Goal: Task Accomplishment & Management: Complete application form

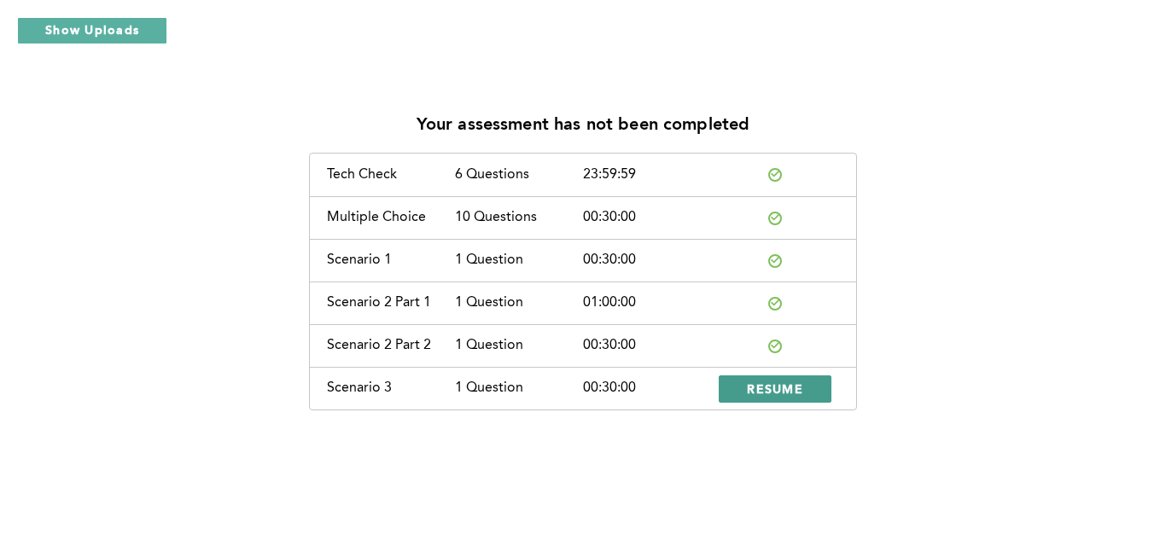
click at [785, 398] on button "RESUME" at bounding box center [775, 388] width 113 height 27
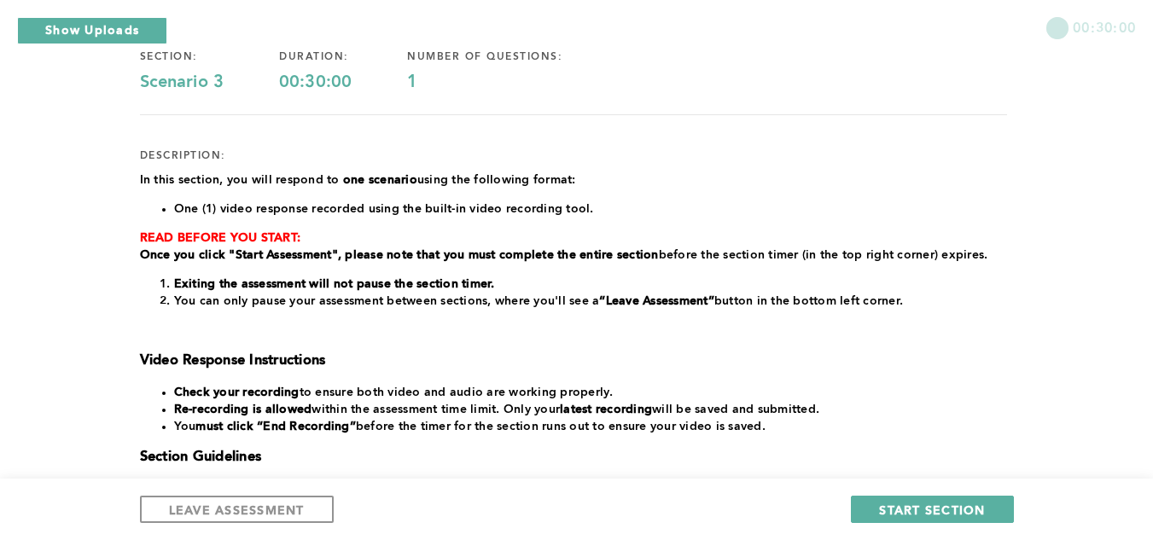
scroll to position [426, 0]
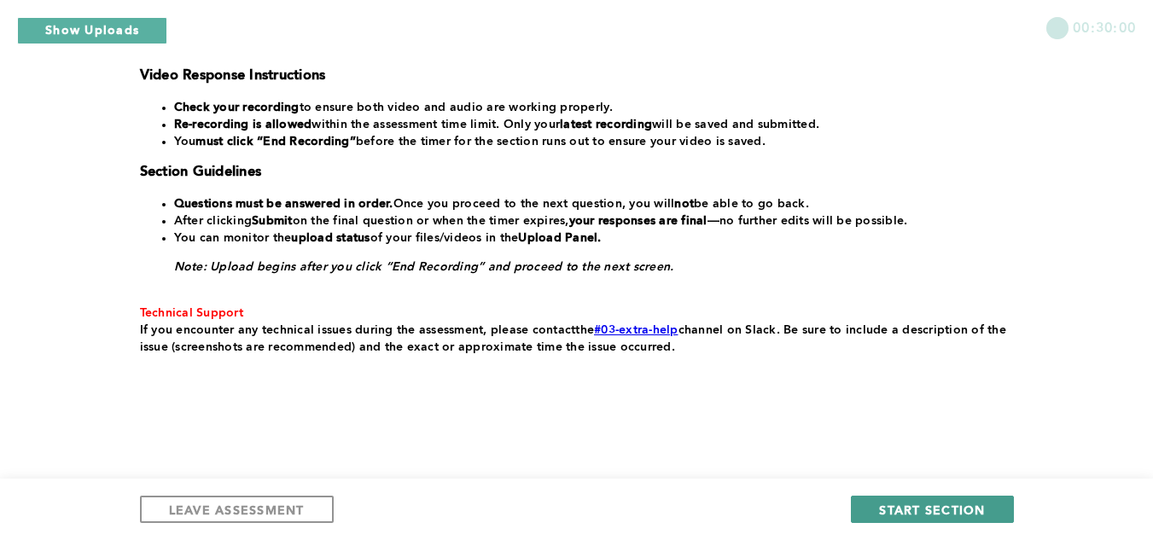
click at [966, 509] on span "START SECTION" at bounding box center [932, 510] width 106 height 16
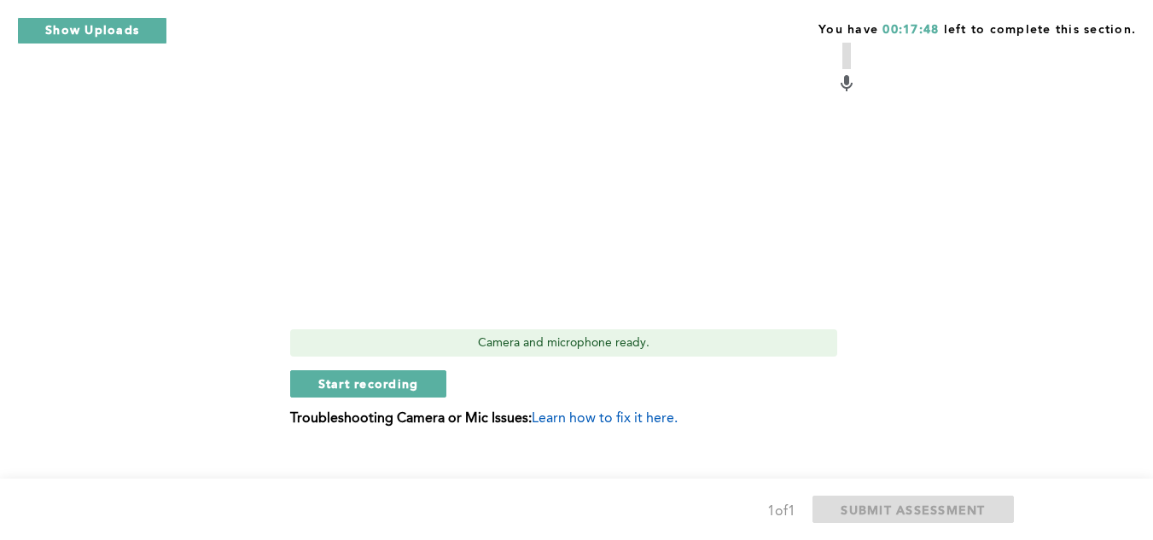
scroll to position [660, 0]
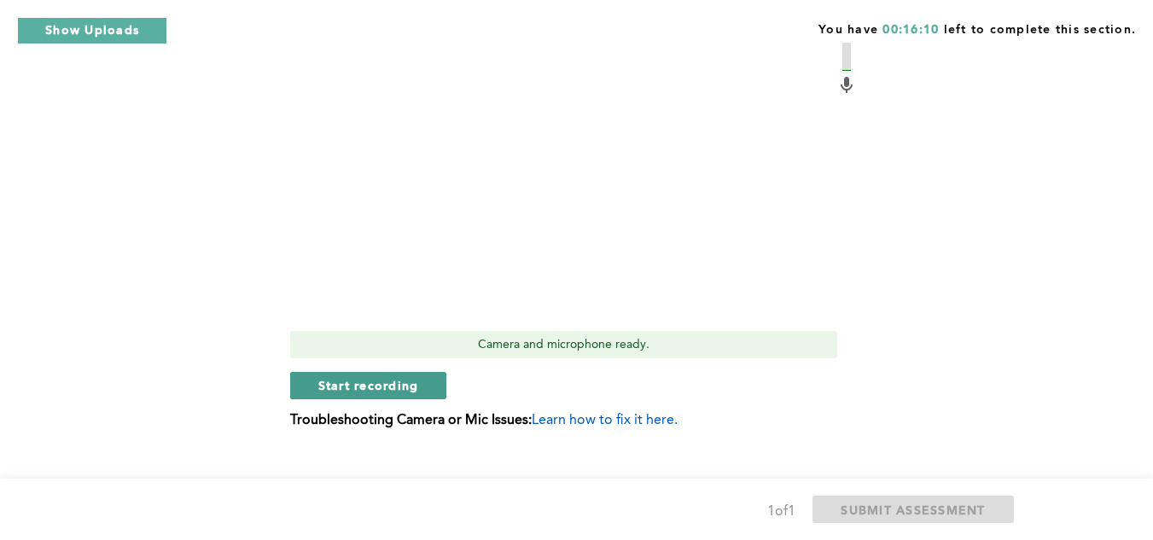
click at [418, 377] on span "Start recording" at bounding box center [368, 385] width 101 height 16
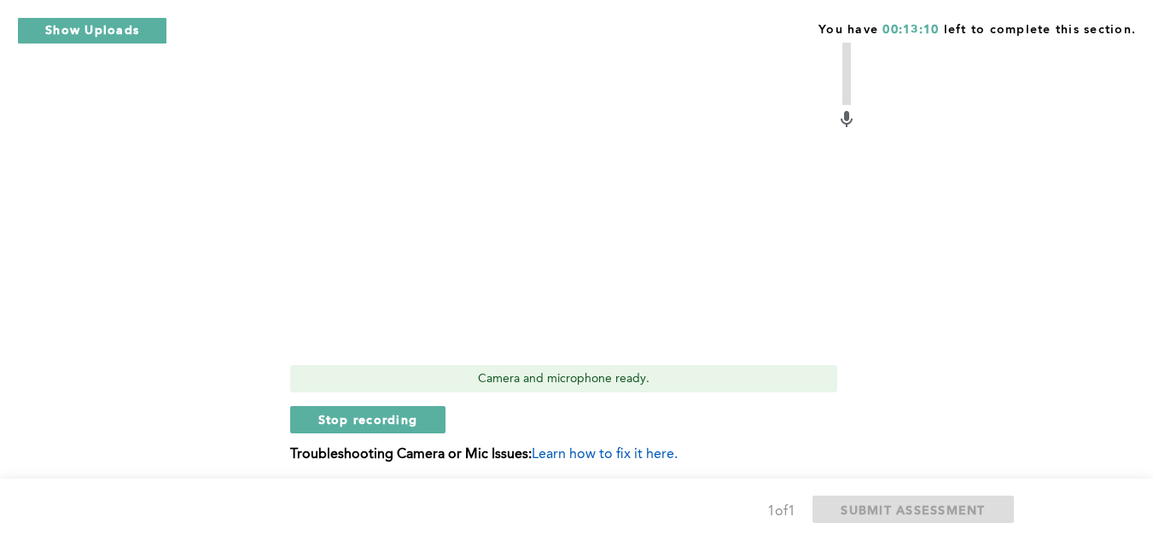
scroll to position [661, 0]
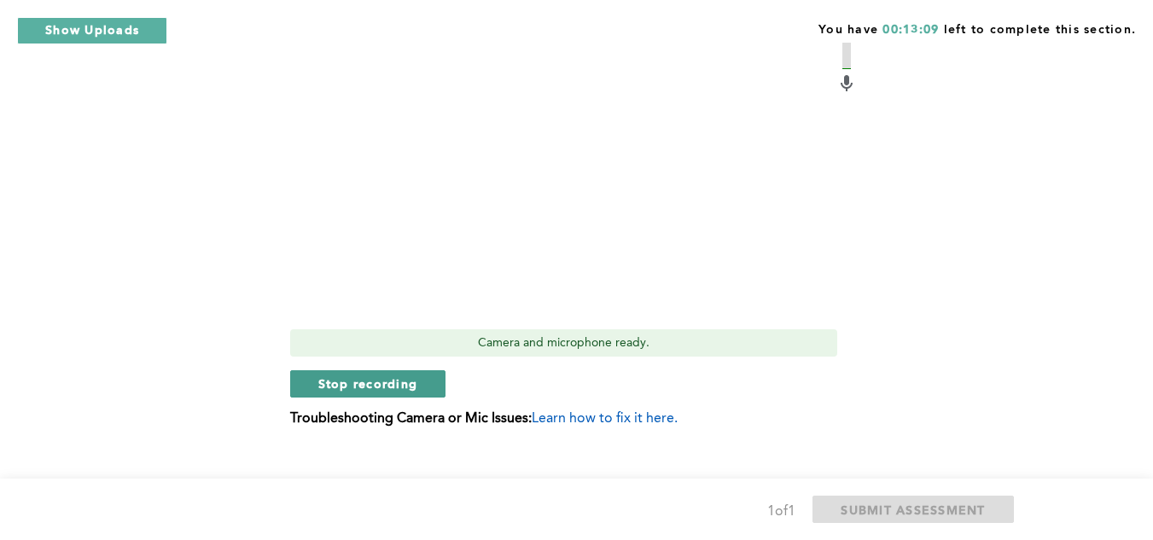
click at [378, 375] on span "Stop recording" at bounding box center [368, 383] width 100 height 16
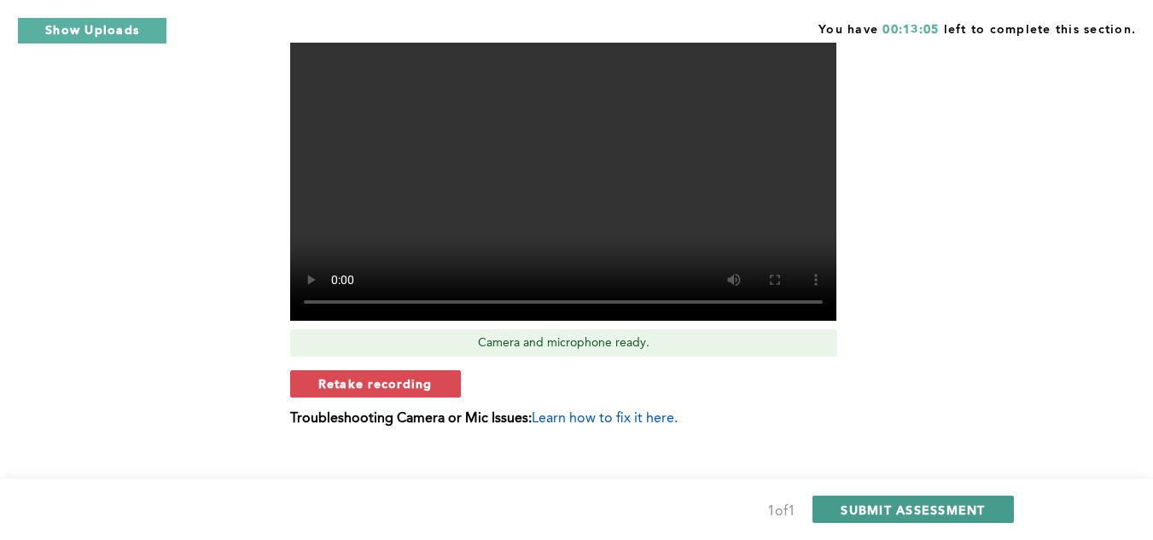
click at [862, 514] on span "SUBMIT ASSESSMENT" at bounding box center [913, 510] width 144 height 16
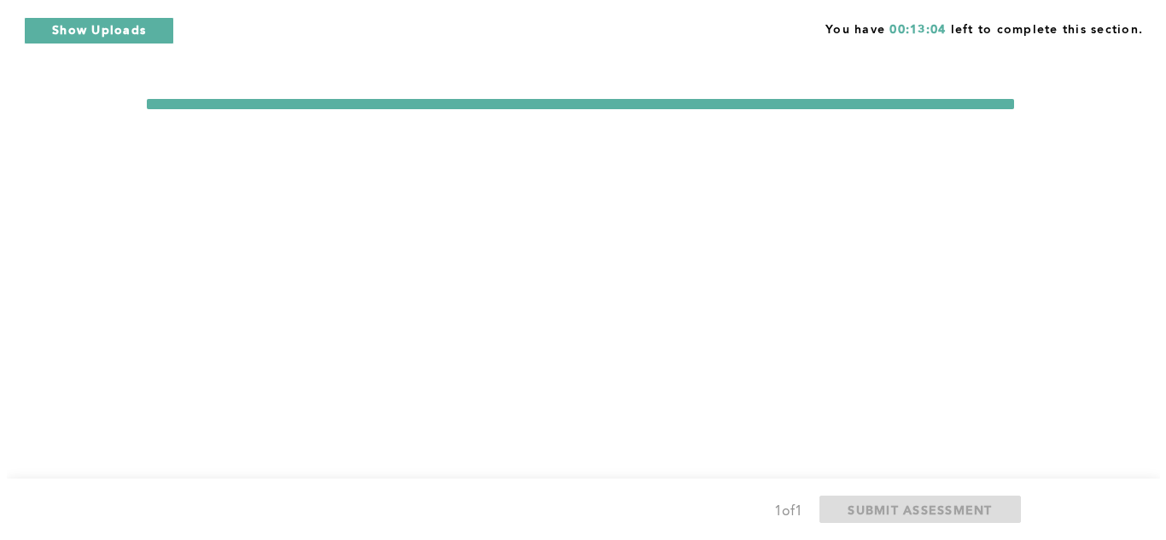
scroll to position [0, 0]
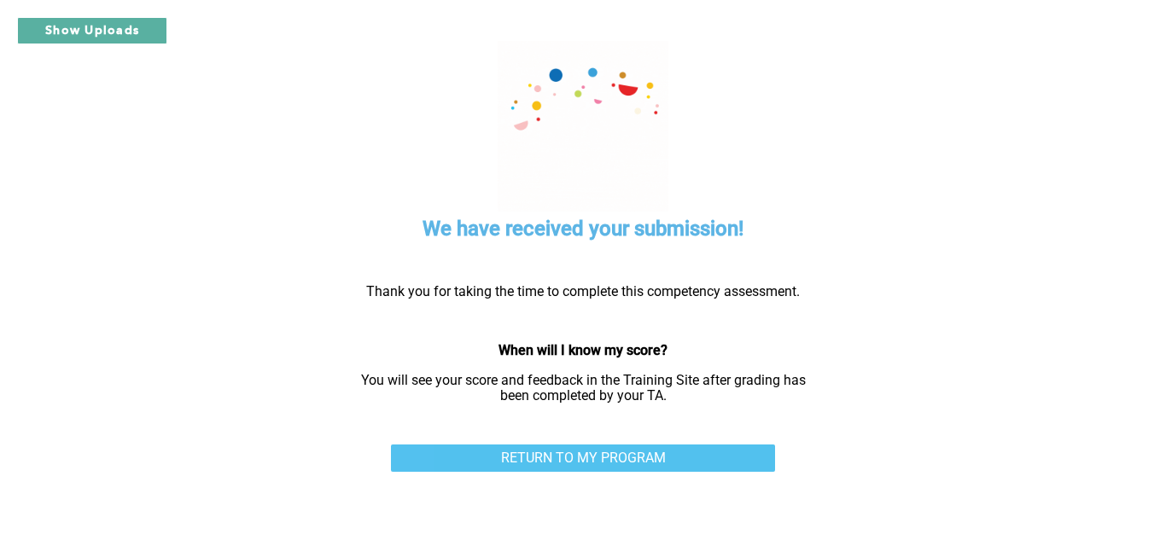
click at [639, 459] on link "RETURN TO MY PROGRAM" at bounding box center [583, 458] width 384 height 27
